Goal: Task Accomplishment & Management: Complete application form

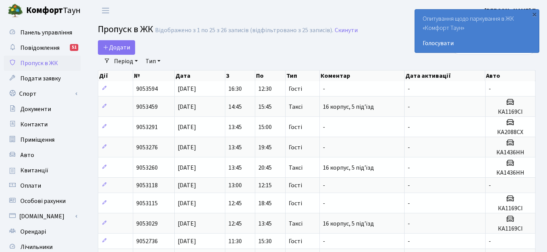
select select "25"
click at [135, 51] on div "Додати" at bounding box center [242, 47] width 288 height 15
click at [131, 48] on link "Додати" at bounding box center [116, 47] width 37 height 15
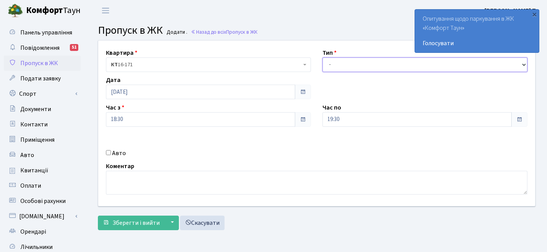
click at [349, 63] on select "- Доставка Таксі Гості Сервіс" at bounding box center [424, 65] width 205 height 15
select select "3"
click at [518, 119] on span at bounding box center [519, 120] width 6 height 6
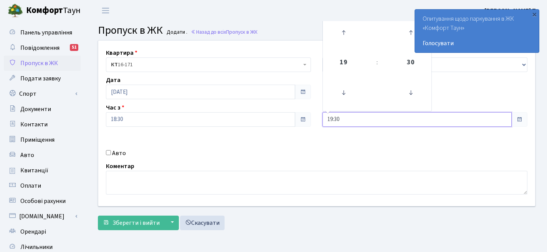
click at [359, 115] on input "19:30" at bounding box center [416, 119] width 189 height 15
click at [348, 33] on icon at bounding box center [343, 32] width 21 height 21
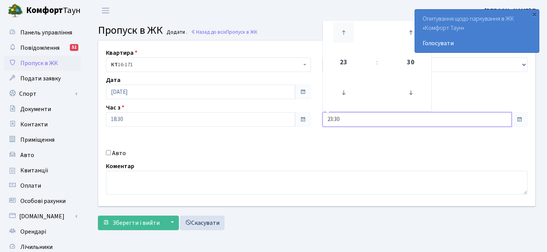
click at [348, 33] on icon at bounding box center [343, 32] width 21 height 21
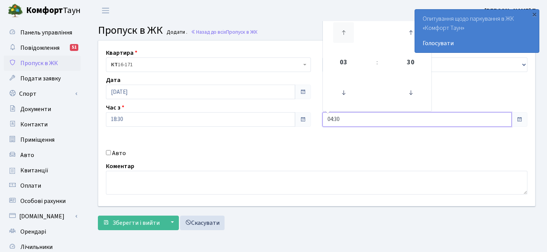
click at [348, 33] on icon at bounding box center [343, 32] width 21 height 21
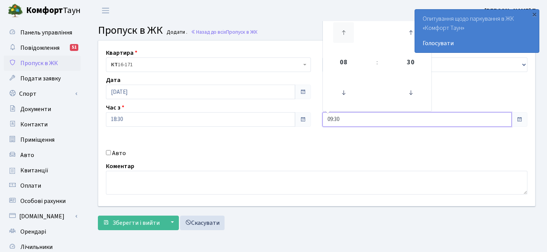
click at [348, 33] on icon at bounding box center [343, 32] width 21 height 21
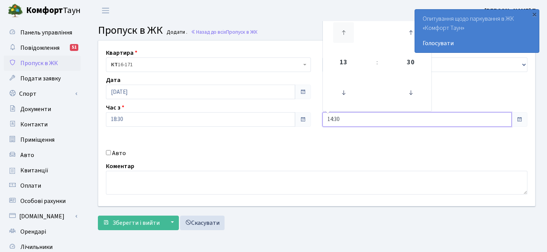
click at [348, 33] on icon at bounding box center [343, 32] width 21 height 21
type input "16:30"
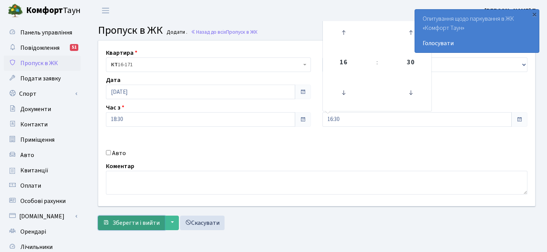
click at [134, 224] on span "Зберегти і вийти" at bounding box center [135, 223] width 47 height 8
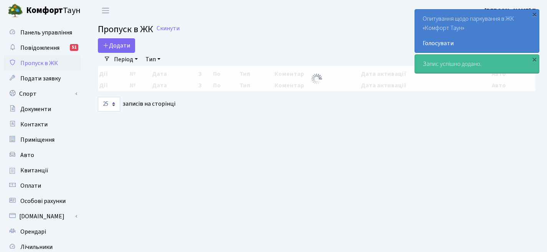
select select "25"
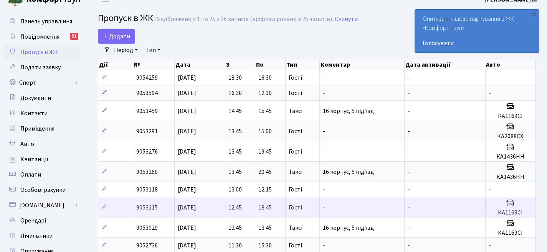
scroll to position [12, 0]
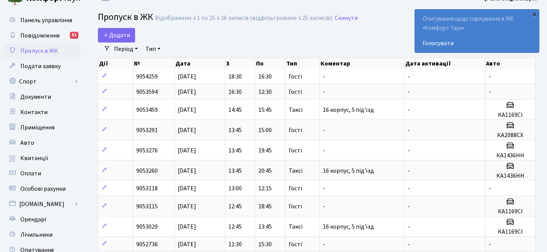
click at [534, 12] on div "×" at bounding box center [534, 14] width 8 height 8
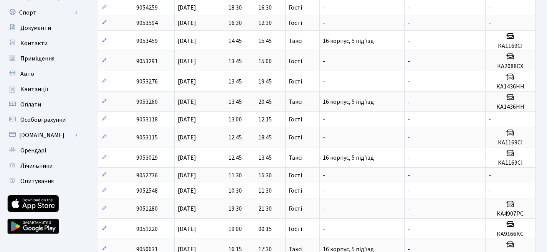
scroll to position [0, 0]
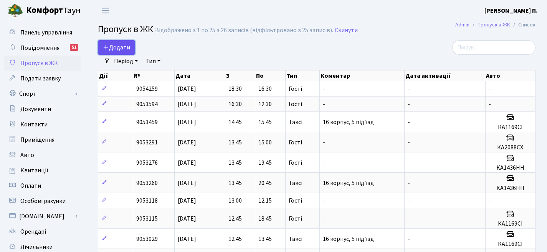
click at [128, 52] on link "Додати" at bounding box center [116, 47] width 37 height 15
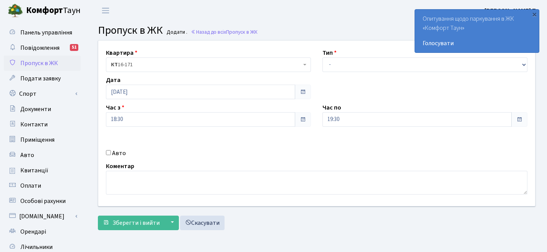
click at [115, 152] on label "Авто" at bounding box center [119, 153] width 14 height 9
click at [111, 152] on input "Авто" at bounding box center [108, 152] width 5 height 5
checkbox input "true"
click at [371, 147] on input "КА9916ОХ" at bounding box center [424, 147] width 205 height 15
type input "КА9996ао"
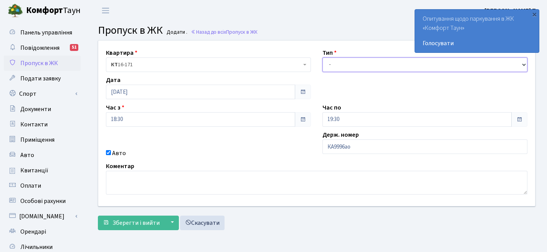
click at [383, 65] on select "- Доставка Таксі Гості Сервіс" at bounding box center [424, 65] width 205 height 15
select select "3"
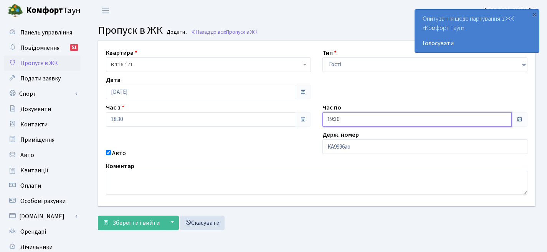
click at [336, 122] on input "19:30" at bounding box center [416, 119] width 189 height 15
drag, startPoint x: 348, startPoint y: 23, endPoint x: 348, endPoint y: 28, distance: 4.2
click at [348, 23] on icon at bounding box center [343, 32] width 21 height 21
click at [348, 32] on icon at bounding box center [343, 32] width 21 height 21
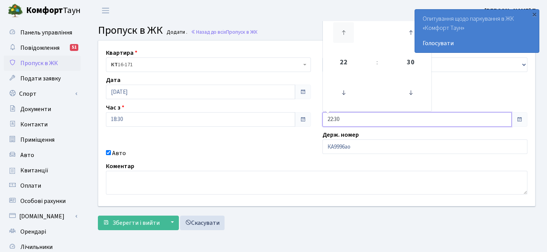
click at [348, 32] on icon at bounding box center [343, 32] width 21 height 21
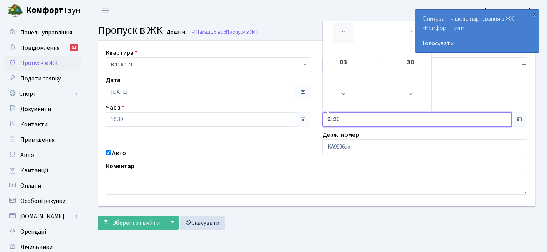
click at [348, 32] on icon at bounding box center [343, 32] width 21 height 21
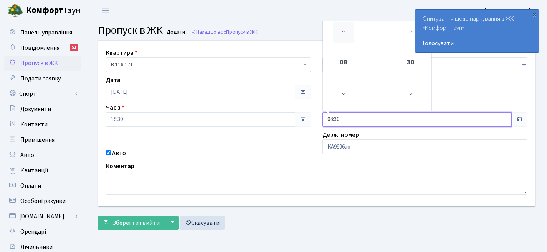
click at [348, 32] on icon at bounding box center [343, 32] width 21 height 21
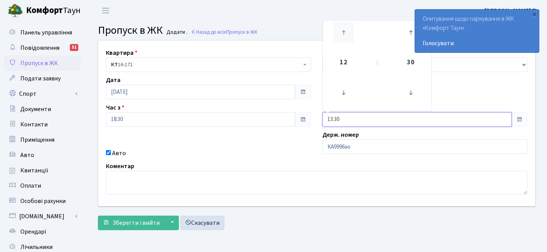
click at [348, 32] on icon at bounding box center [343, 32] width 21 height 21
type input "17:30"
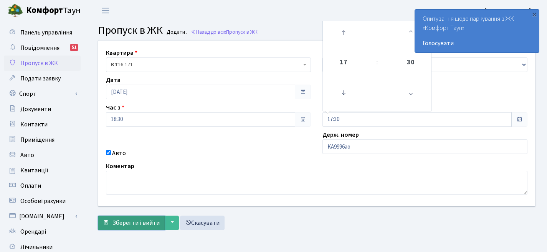
click at [154, 226] on span "Зберегти і вийти" at bounding box center [135, 223] width 47 height 8
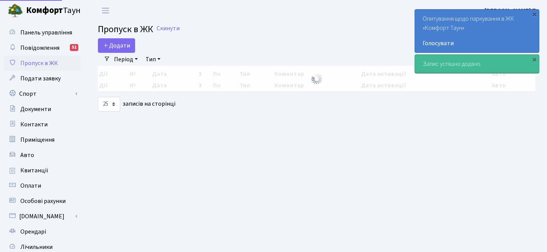
select select "25"
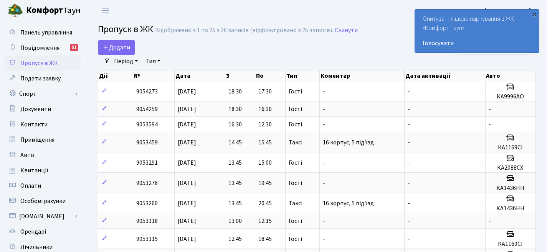
click at [535, 14] on div "×" at bounding box center [534, 14] width 8 height 8
